Goal: Contribute content: Add original content to the website for others to see

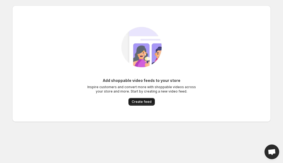
click at [140, 101] on span "Create feed" at bounding box center [142, 102] width 20 height 4
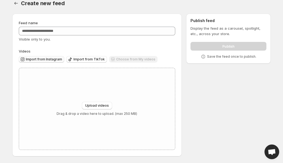
scroll to position [7, 0]
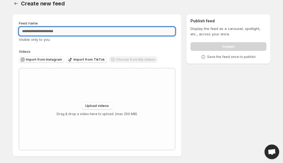
click at [52, 31] on input "Feed name" at bounding box center [97, 31] width 157 height 9
type input "*"
click at [90, 61] on span "Import from TikTok" at bounding box center [89, 59] width 31 height 4
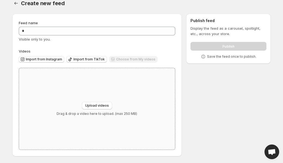
scroll to position [7, 0]
click at [136, 60] on div "Choose from My videos" at bounding box center [133, 60] width 48 height 7
click at [121, 60] on div "Choose from My videos" at bounding box center [133, 60] width 48 height 7
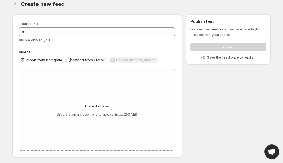
click at [84, 59] on span "Import from TikTok" at bounding box center [89, 60] width 31 height 4
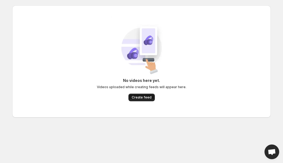
click at [146, 96] on span "Create feed" at bounding box center [142, 97] width 20 height 4
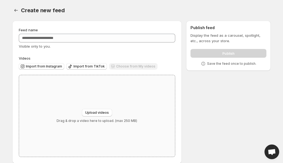
scroll to position [7, 0]
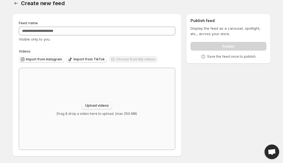
click at [92, 106] on span "Upload videos" at bounding box center [97, 105] width 24 height 4
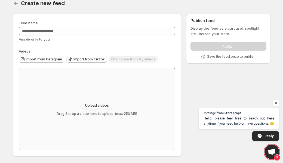
type input "**********"
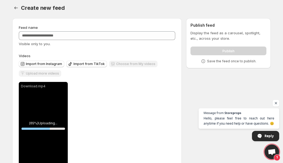
scroll to position [0, 0]
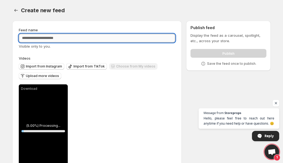
click at [68, 37] on input "Feed name" at bounding box center [97, 38] width 157 height 9
type input "**"
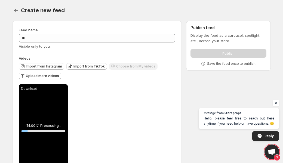
click at [117, 95] on div "Download ( 14.00 %) Processing... 14 % Save Cancel Video title ******** File ex…" at bounding box center [97, 127] width 157 height 87
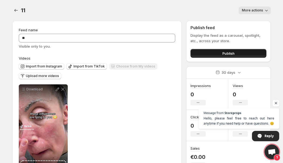
click at [231, 51] on span "Publish" at bounding box center [228, 53] width 12 height 5
